Goal: Navigation & Orientation: Find specific page/section

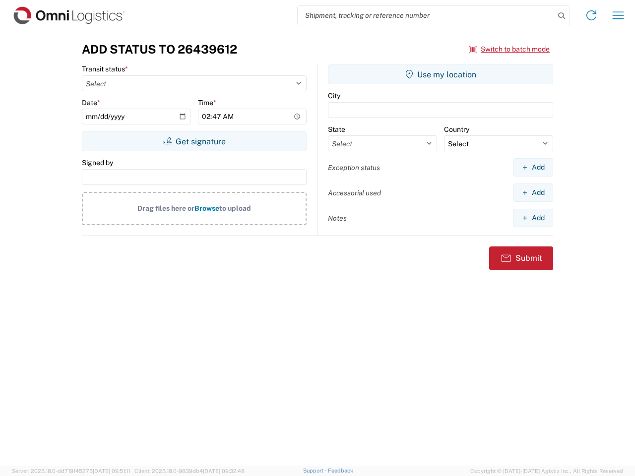
click at [426, 15] on input "search" at bounding box center [426, 15] width 257 height 19
click at [561, 16] on icon at bounding box center [561, 16] width 14 height 14
click at [591, 15] on icon at bounding box center [591, 15] width 16 height 16
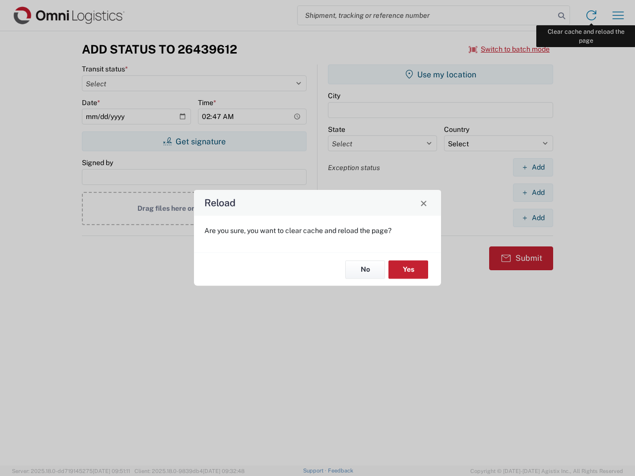
click at [618, 15] on div "Reload Are you sure, you want to clear cache and reload the page? No Yes" at bounding box center [317, 238] width 635 height 476
click at [509, 49] on div "Reload Are you sure, you want to clear cache and reload the page? No Yes" at bounding box center [317, 238] width 635 height 476
click at [194, 141] on div "Reload Are you sure, you want to clear cache and reload the page? No Yes" at bounding box center [317, 238] width 635 height 476
click at [440, 74] on div "Reload Are you sure, you want to clear cache and reload the page? No Yes" at bounding box center [317, 238] width 635 height 476
click at [533, 167] on div "Reload Are you sure, you want to clear cache and reload the page? No Yes" at bounding box center [317, 238] width 635 height 476
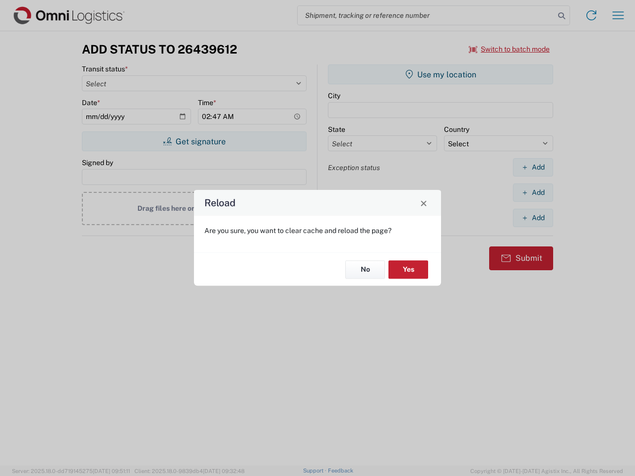
click at [533, 192] on div "Reload Are you sure, you want to clear cache and reload the page? No Yes" at bounding box center [317, 238] width 635 height 476
click at [533, 218] on div "Reload Are you sure, you want to clear cache and reload the page? No Yes" at bounding box center [317, 238] width 635 height 476
